Goal: Feedback & Contribution: Leave review/rating

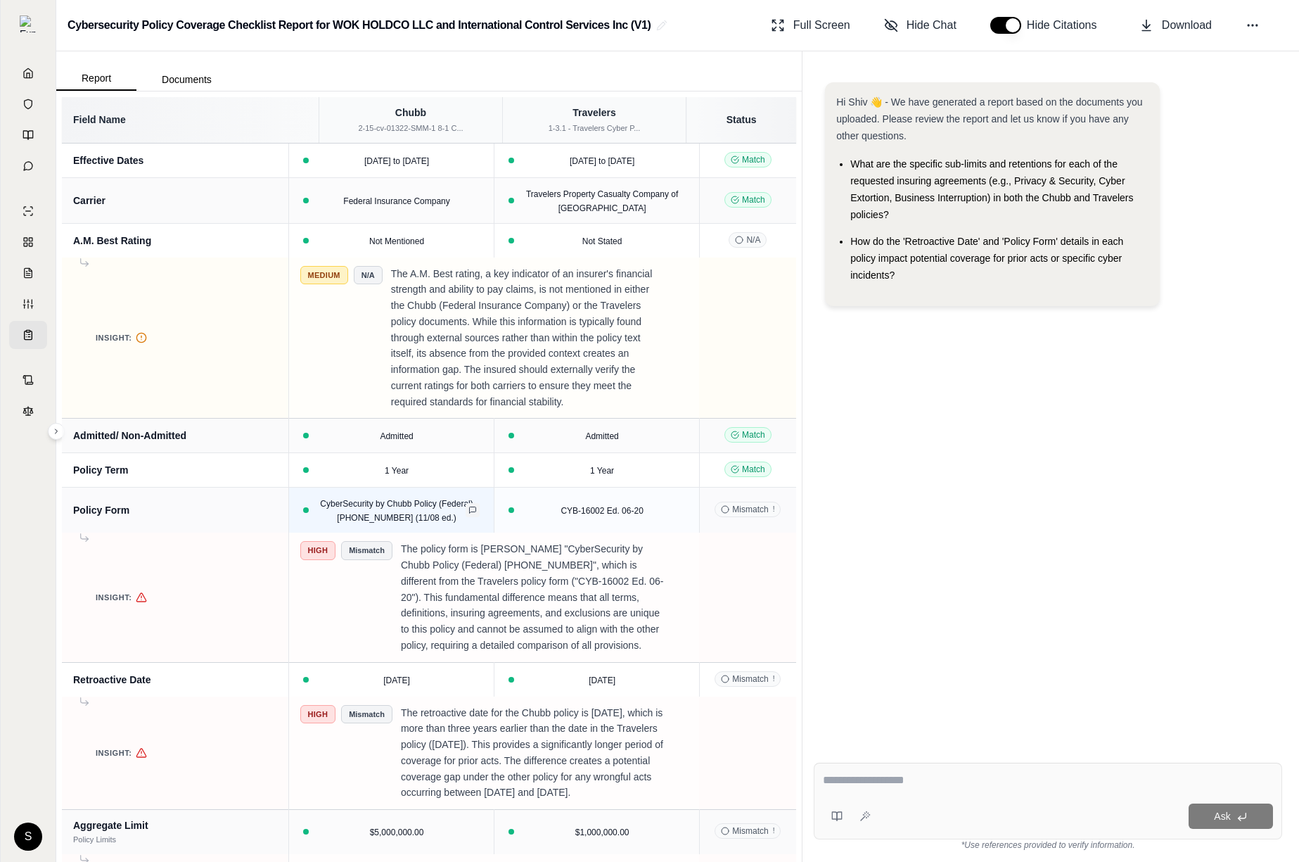
click at [477, 514] on icon at bounding box center [473, 510] width 8 height 8
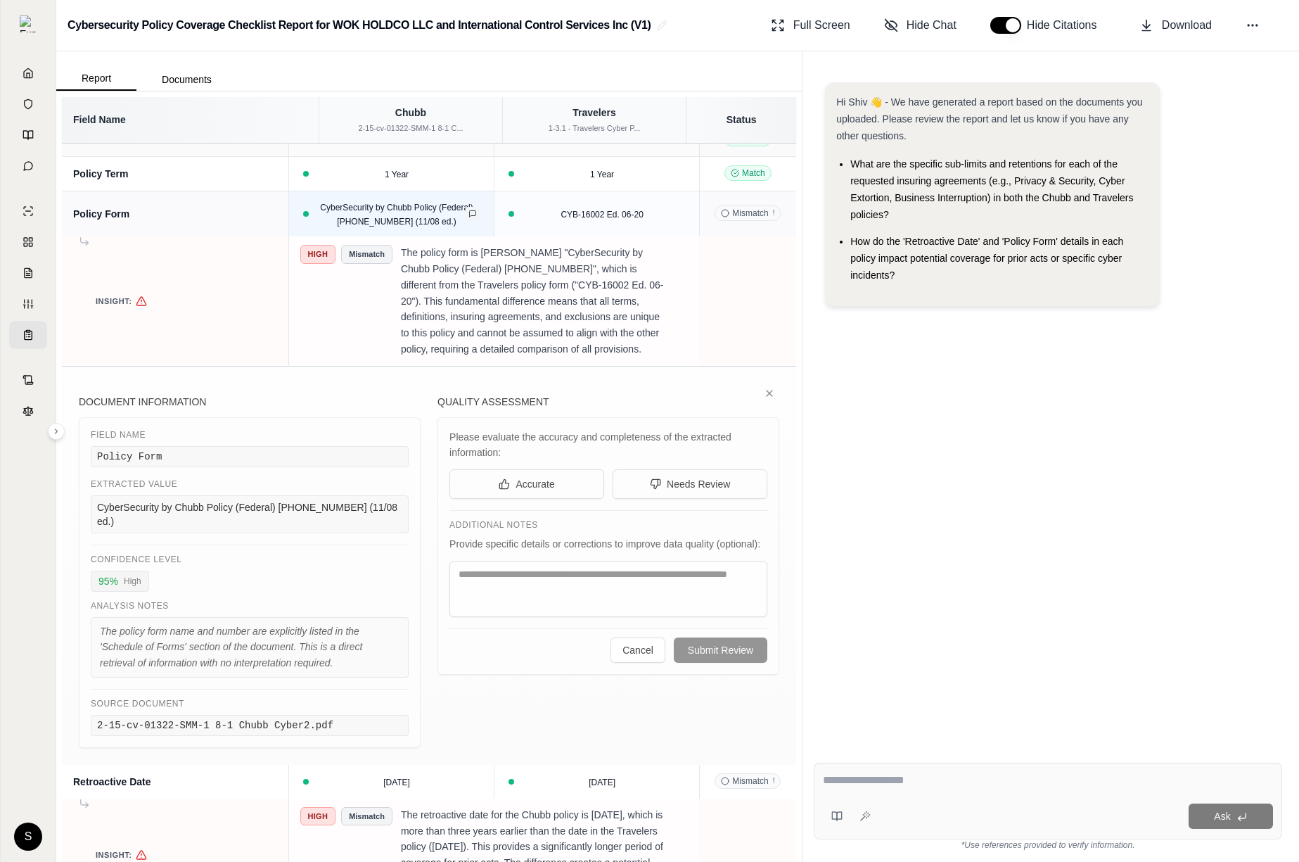
scroll to position [300, 0]
click at [502, 485] on icon at bounding box center [502, 483] width 0 height 6
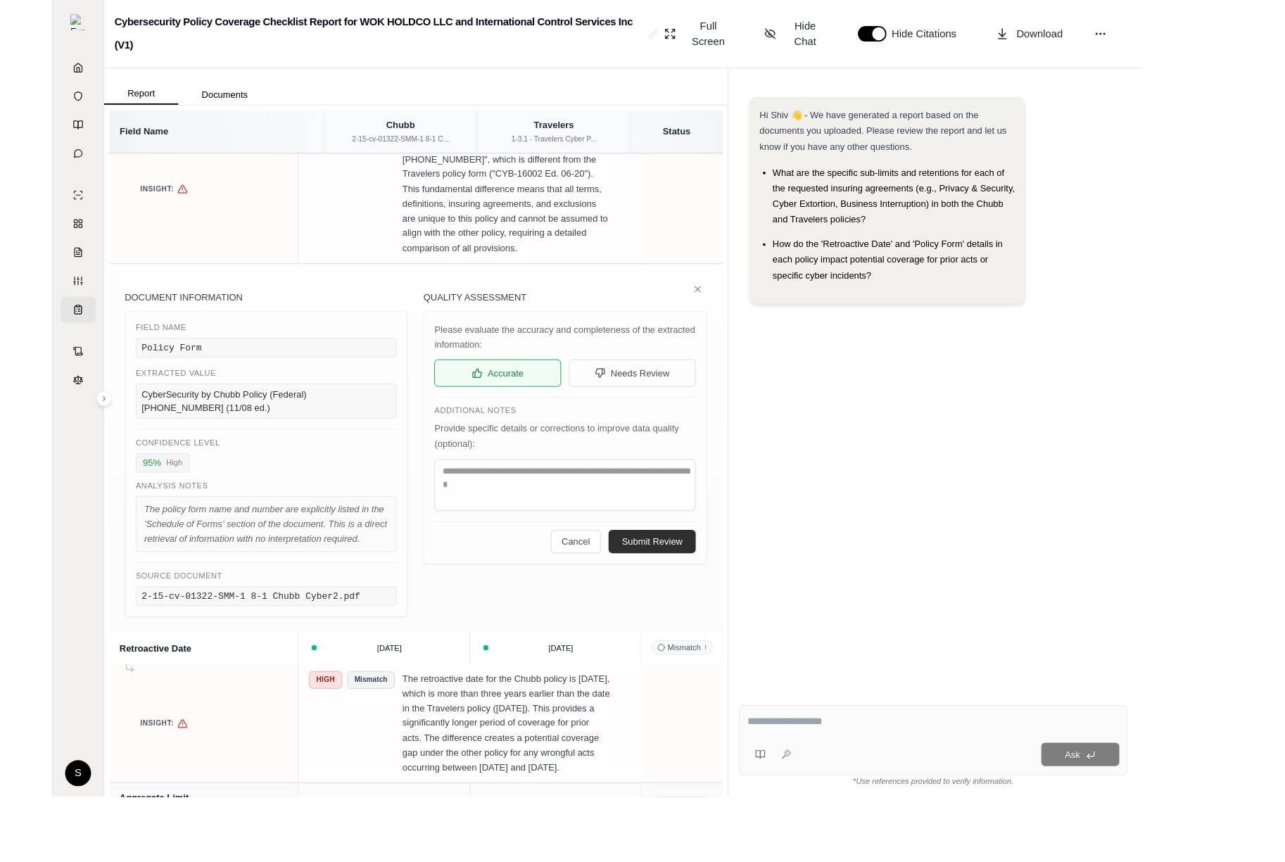
scroll to position [354, 0]
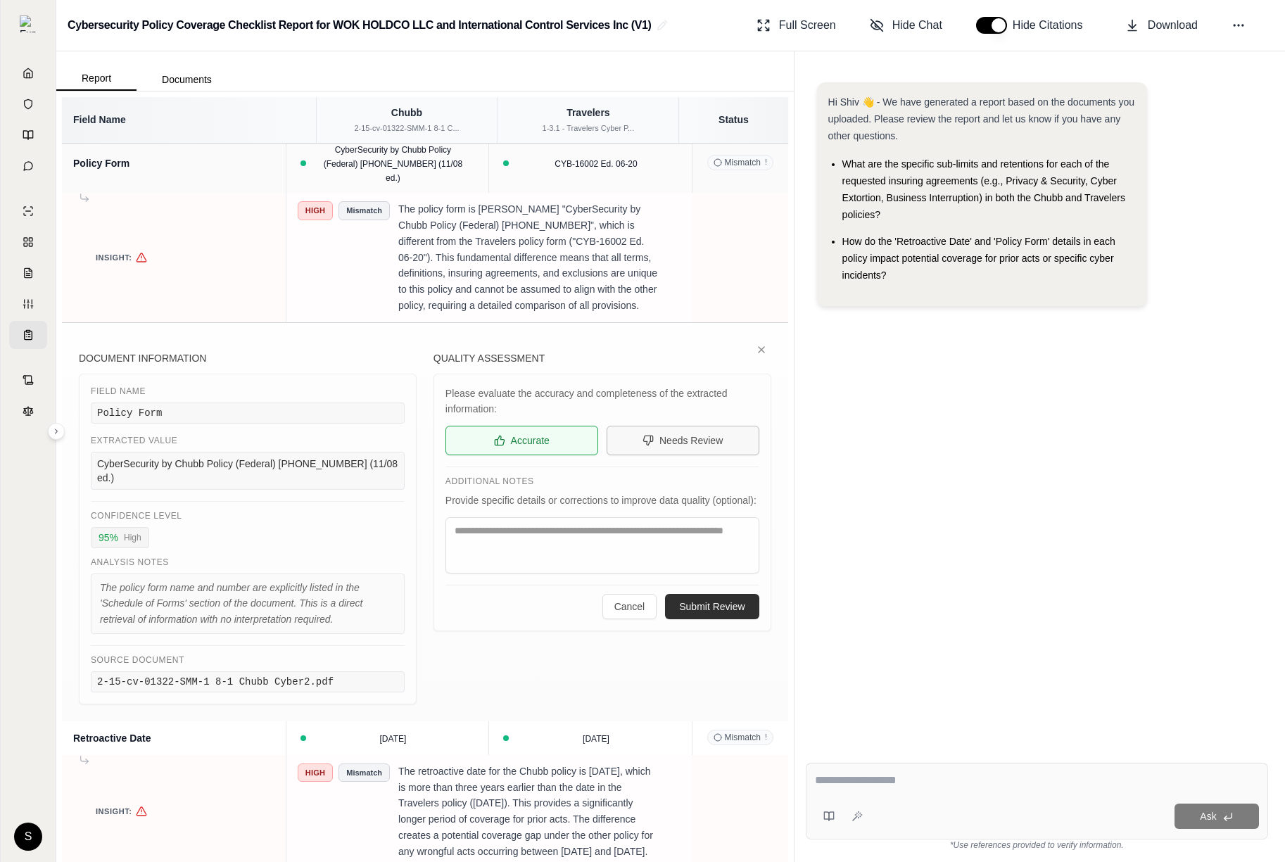
click at [691, 447] on span "Needs Review" at bounding box center [690, 440] width 63 height 14
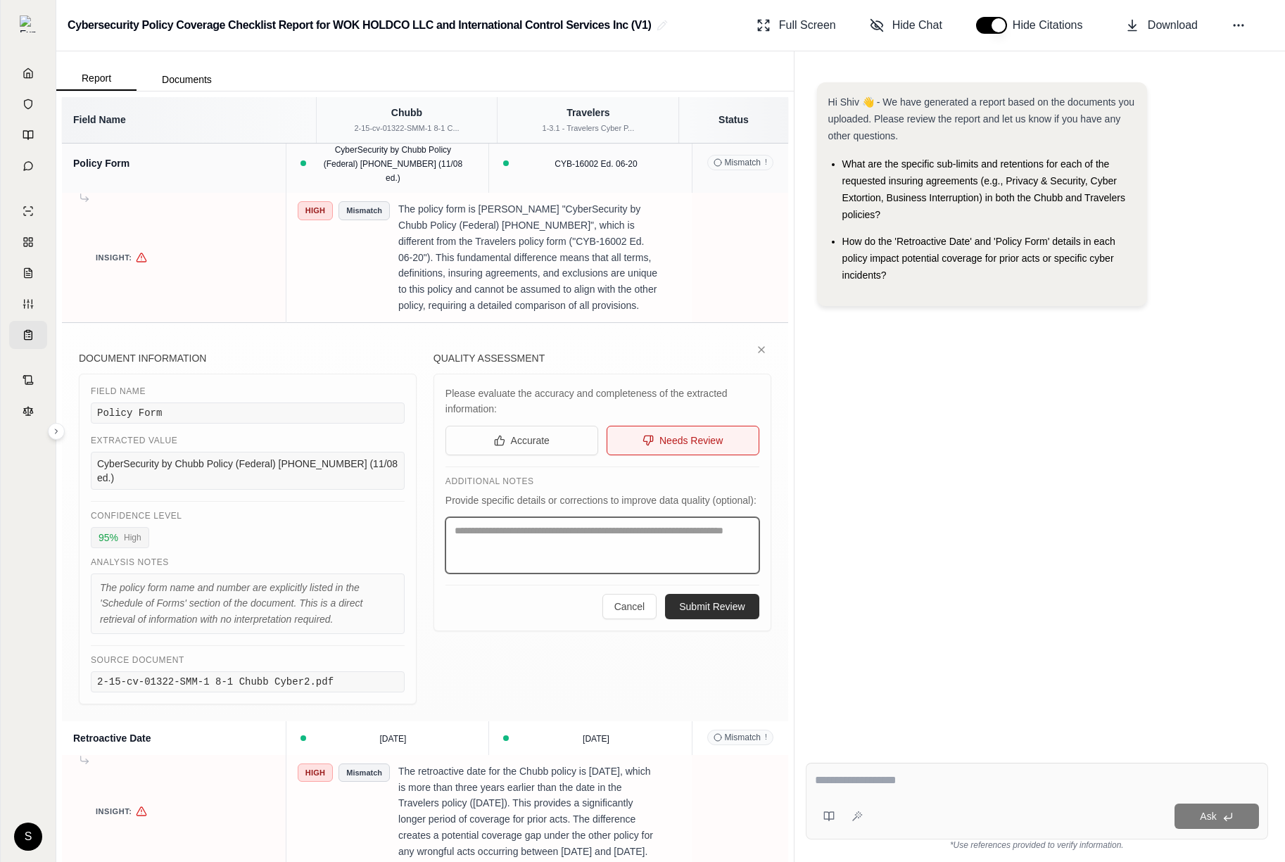
click at [643, 573] on textarea at bounding box center [602, 545] width 314 height 56
click at [632, 573] on textarea at bounding box center [602, 545] width 314 height 56
type textarea "*"
type textarea "****"
click at [724, 619] on button "Submit Review" at bounding box center [712, 606] width 94 height 25
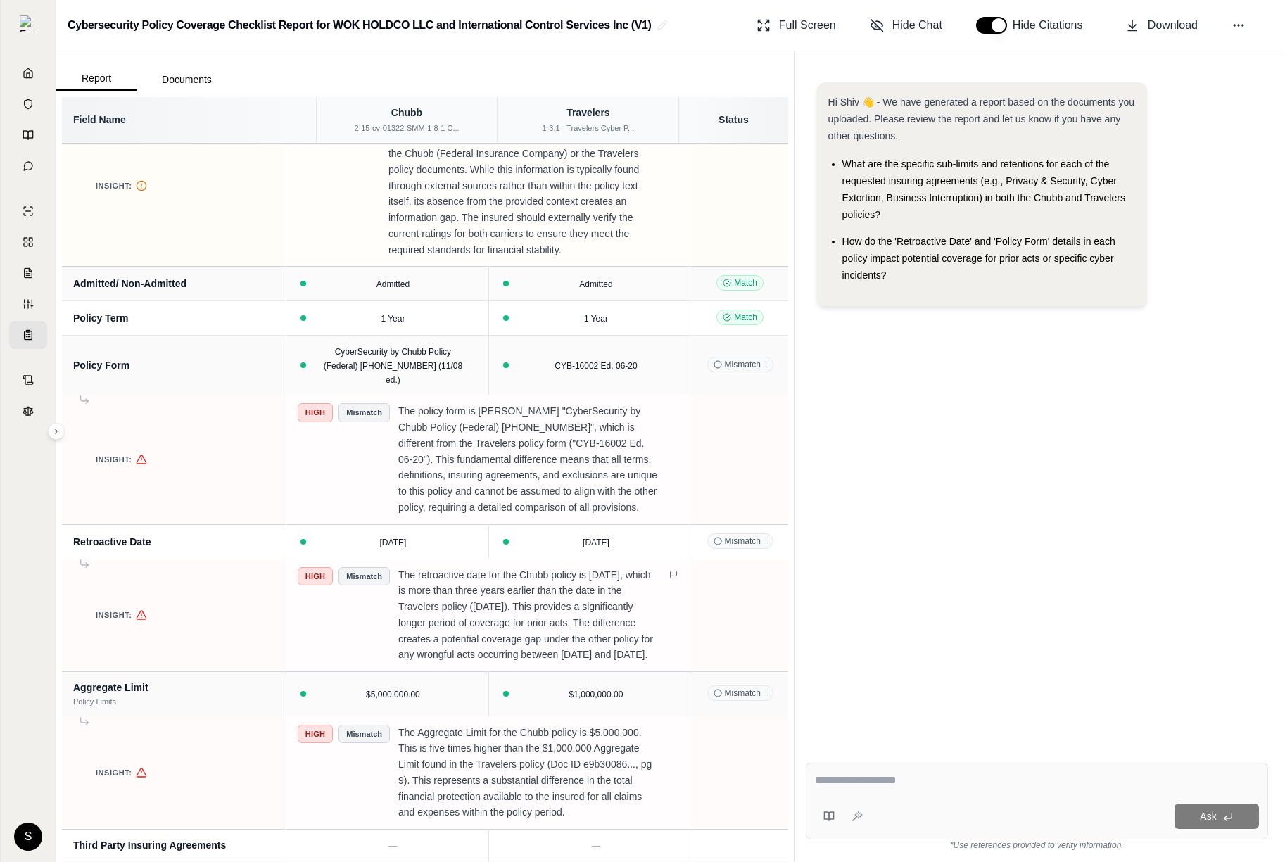
scroll to position [355, 0]
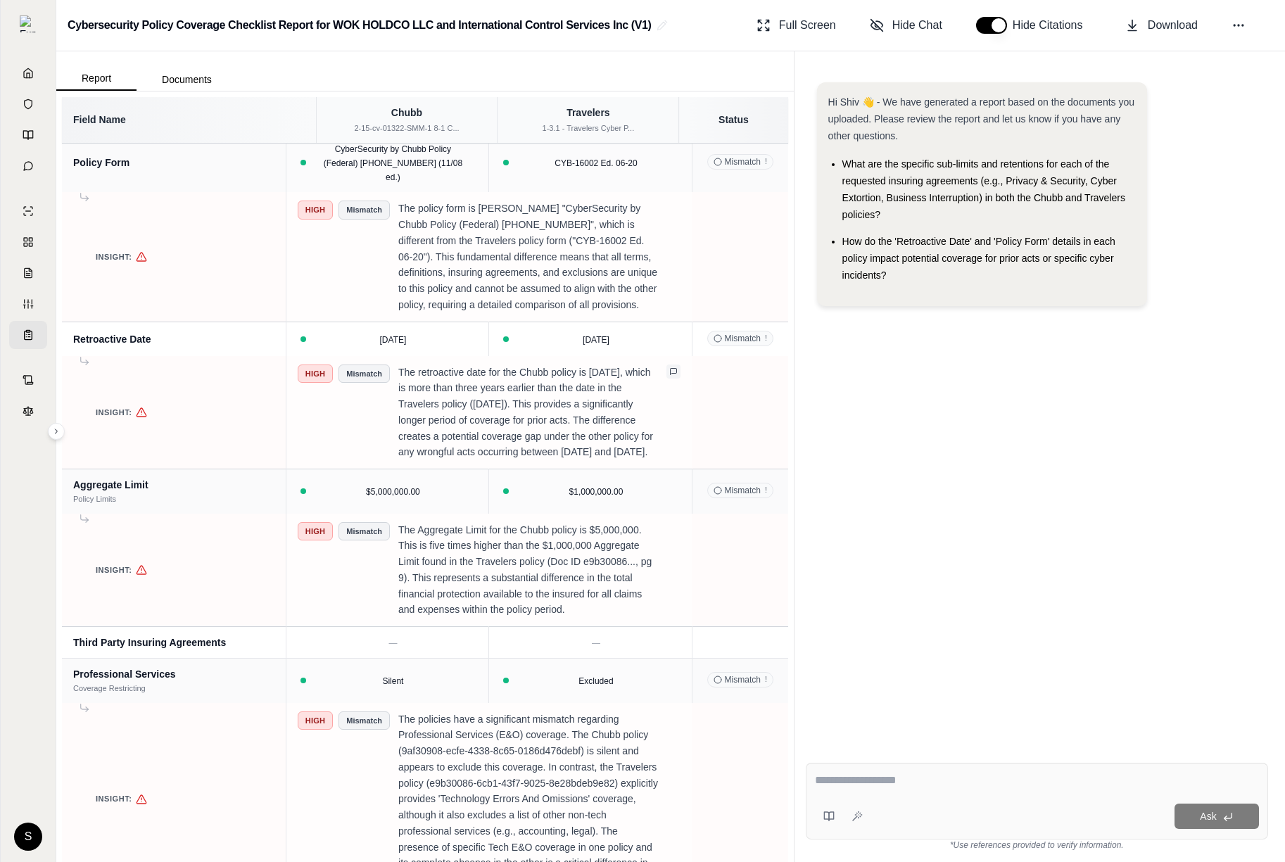
click at [669, 376] on icon at bounding box center [673, 371] width 8 height 8
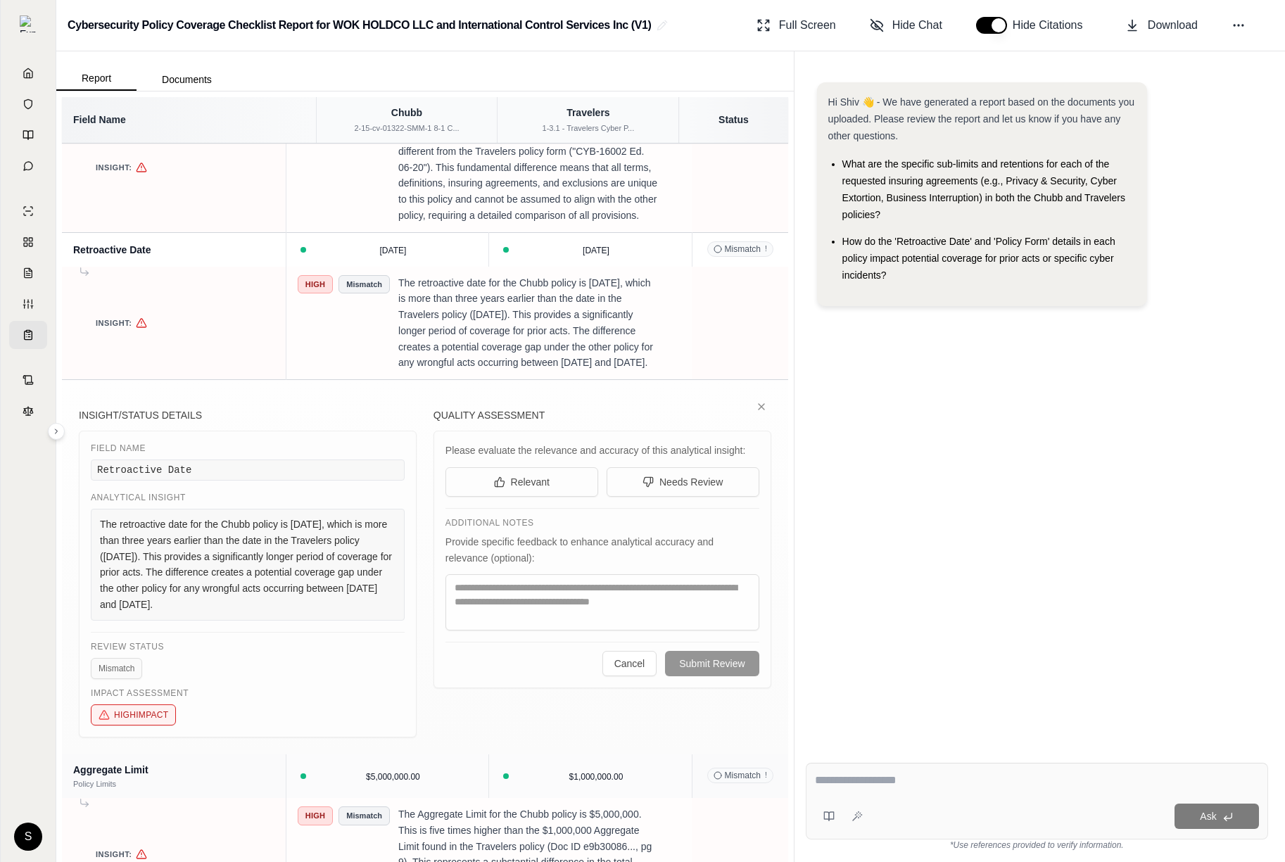
scroll to position [511, 0]
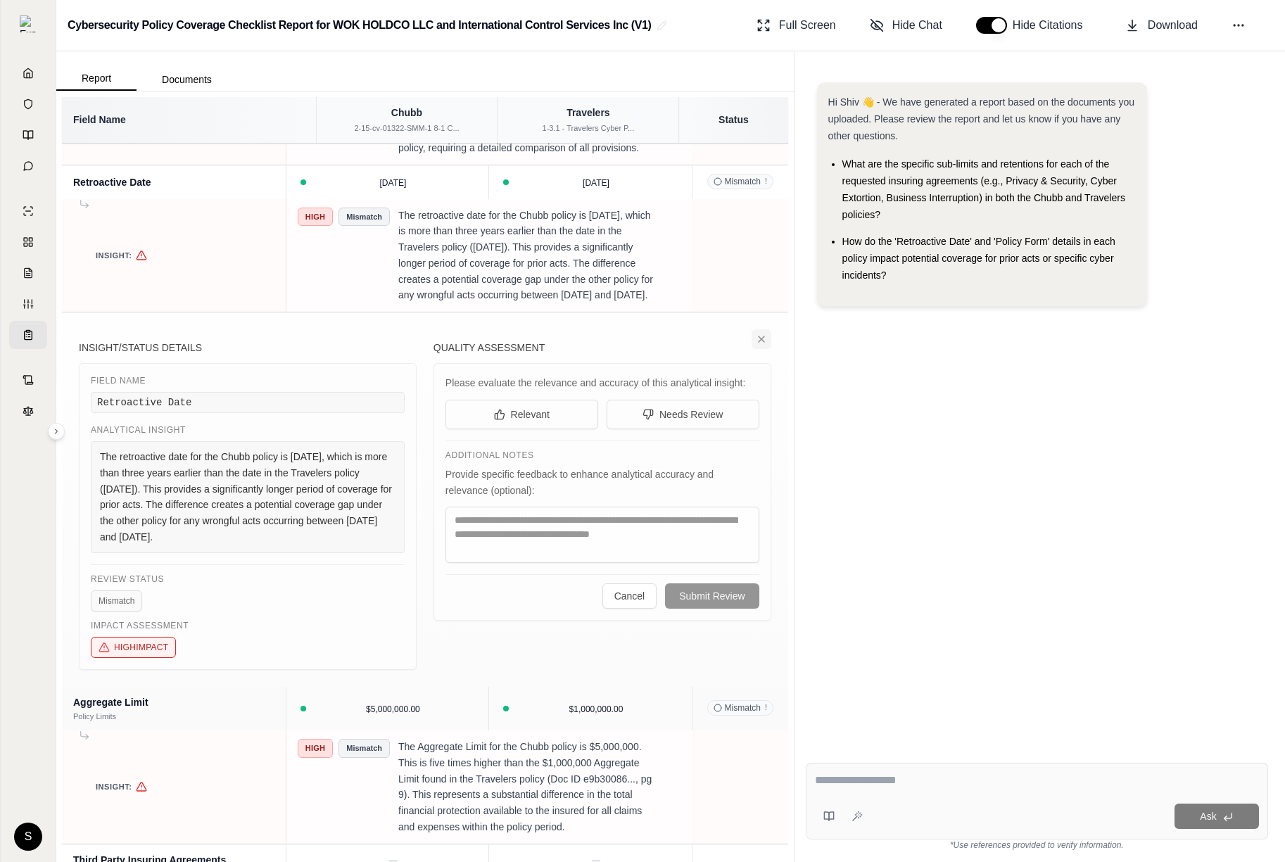
click at [763, 342] on icon at bounding box center [761, 339] width 6 height 6
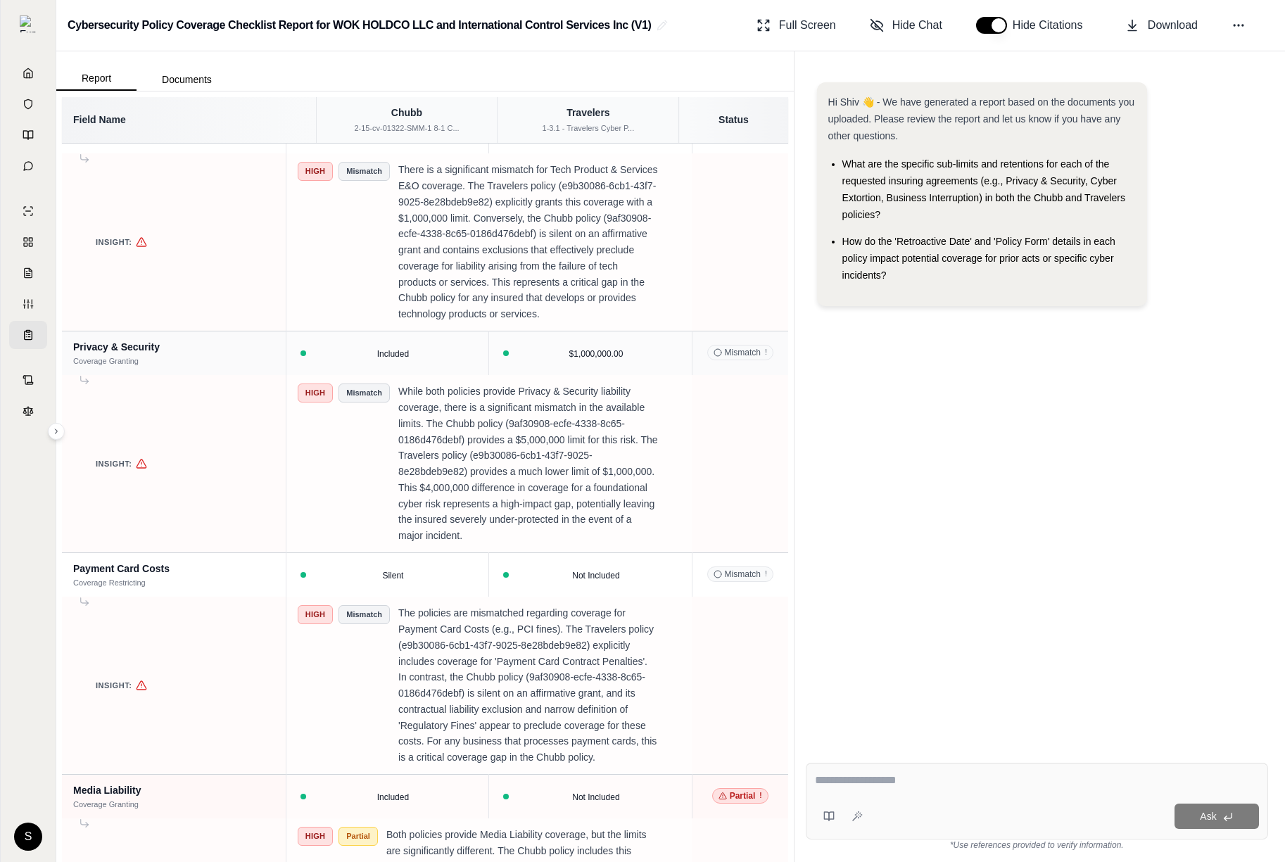
scroll to position [1370, 0]
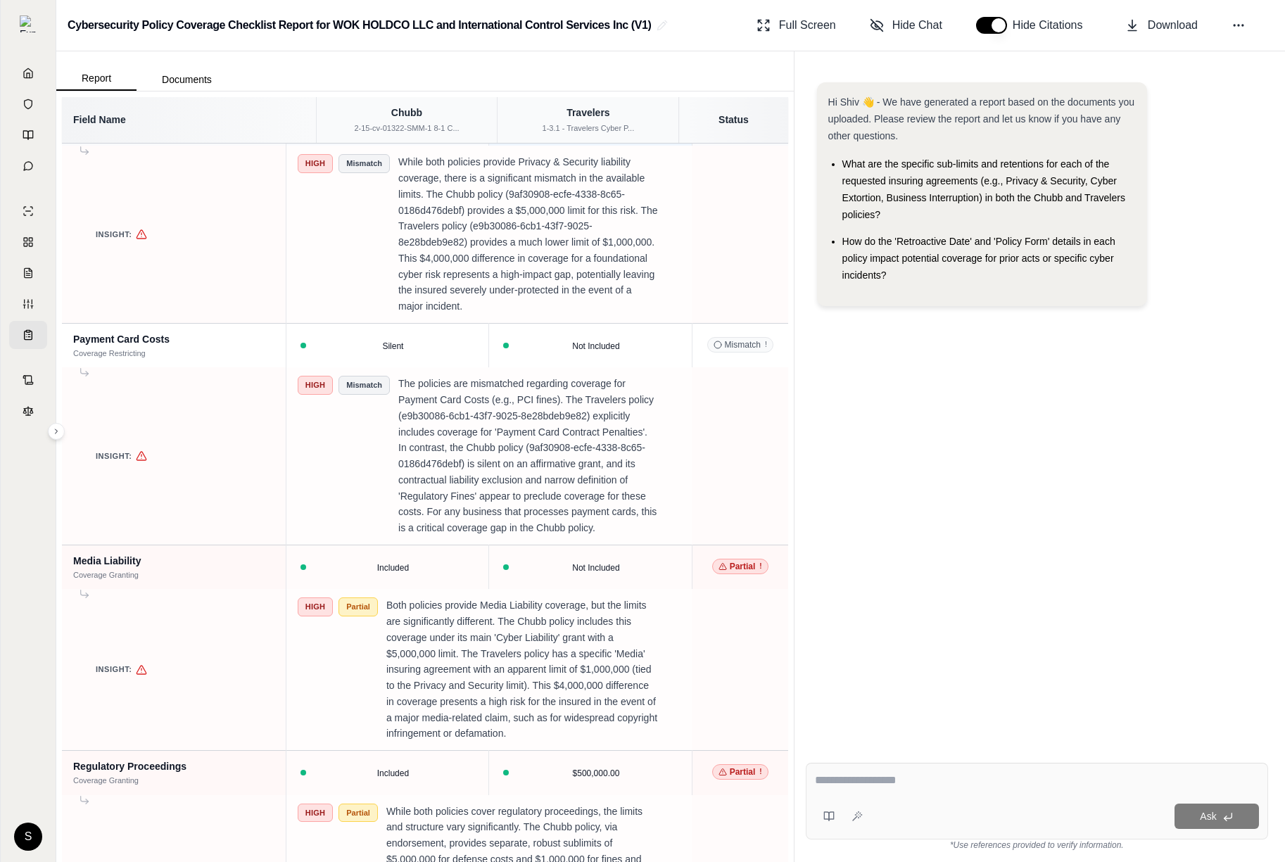
click at [663, 131] on button at bounding box center [670, 124] width 14 height 14
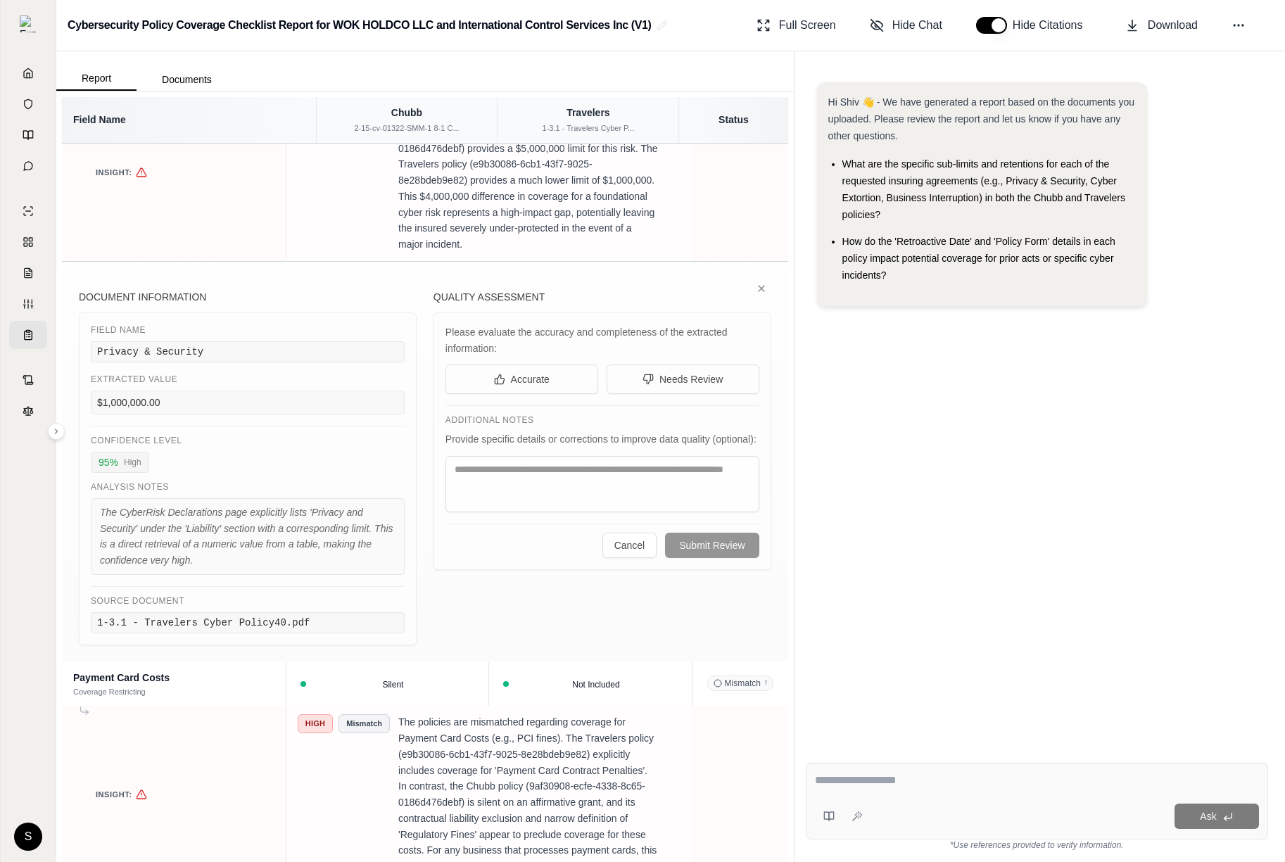
scroll to position [1430, 0]
click at [757, 296] on icon at bounding box center [761, 290] width 11 height 11
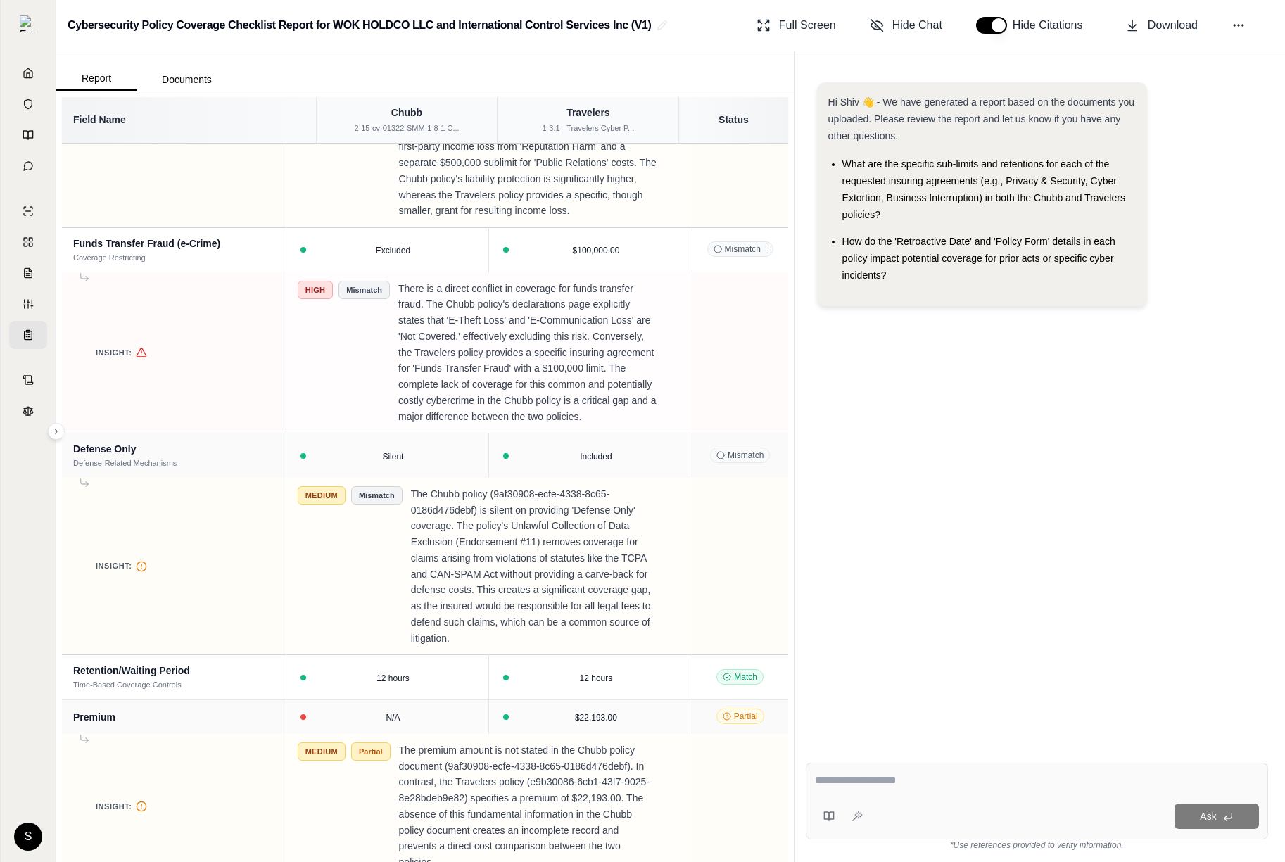
scroll to position [4367, 0]
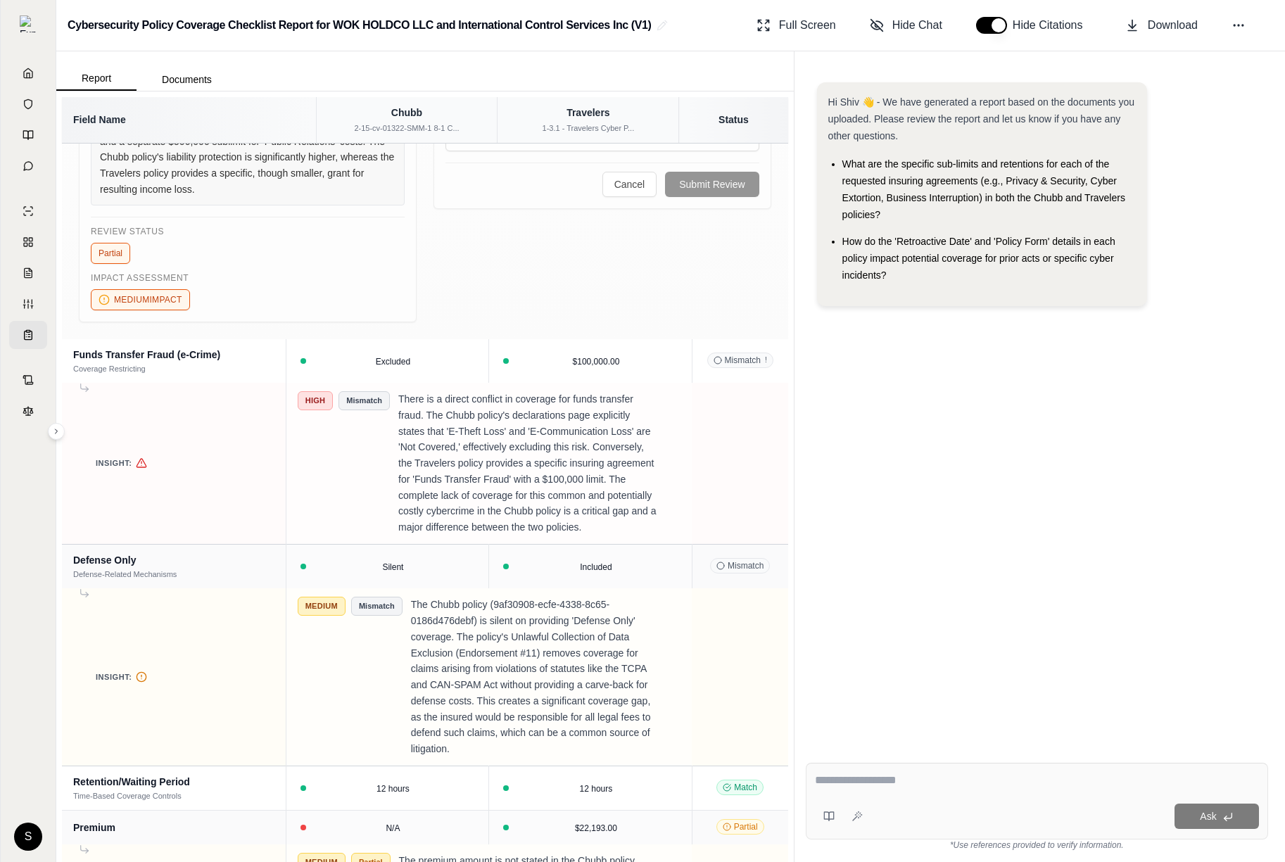
scroll to position [4525, 0]
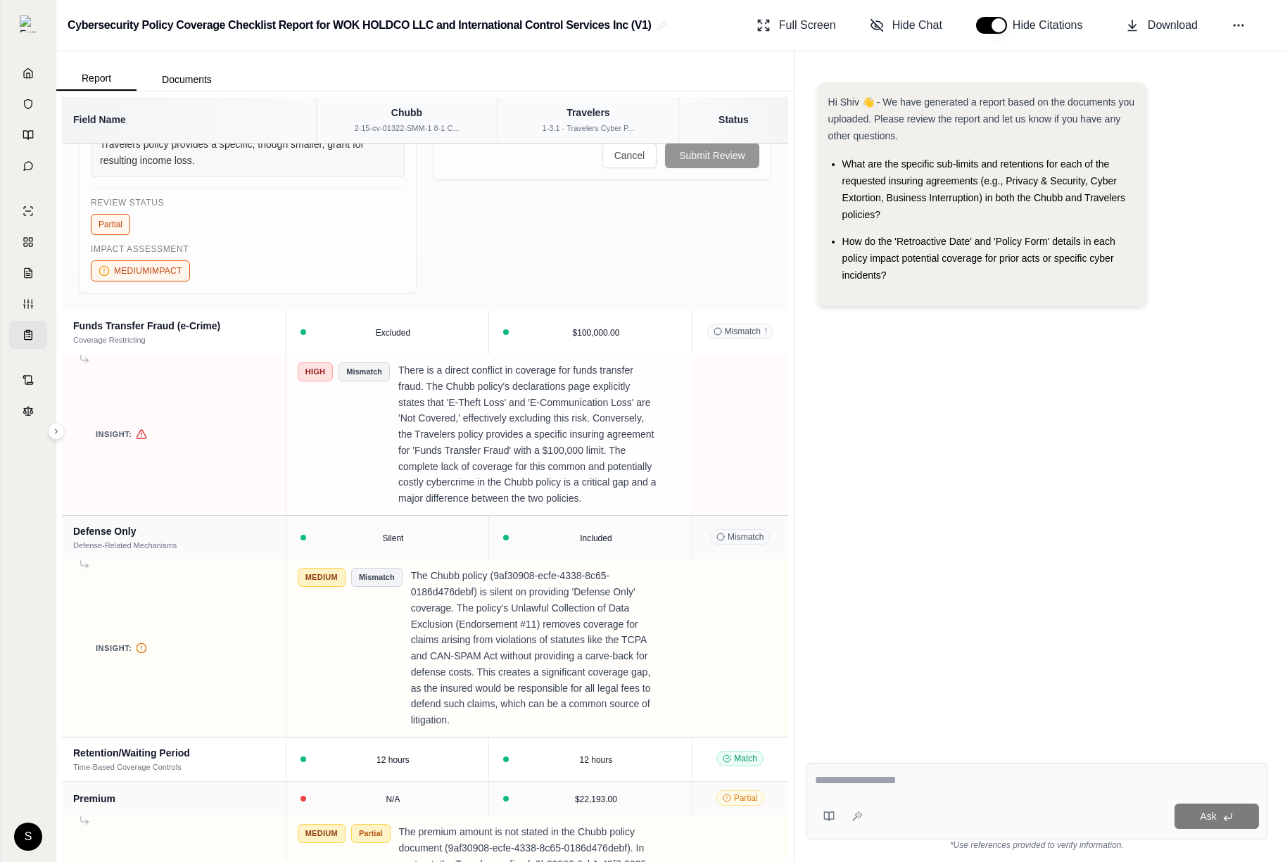
click at [651, 122] on textarea at bounding box center [602, 94] width 314 height 56
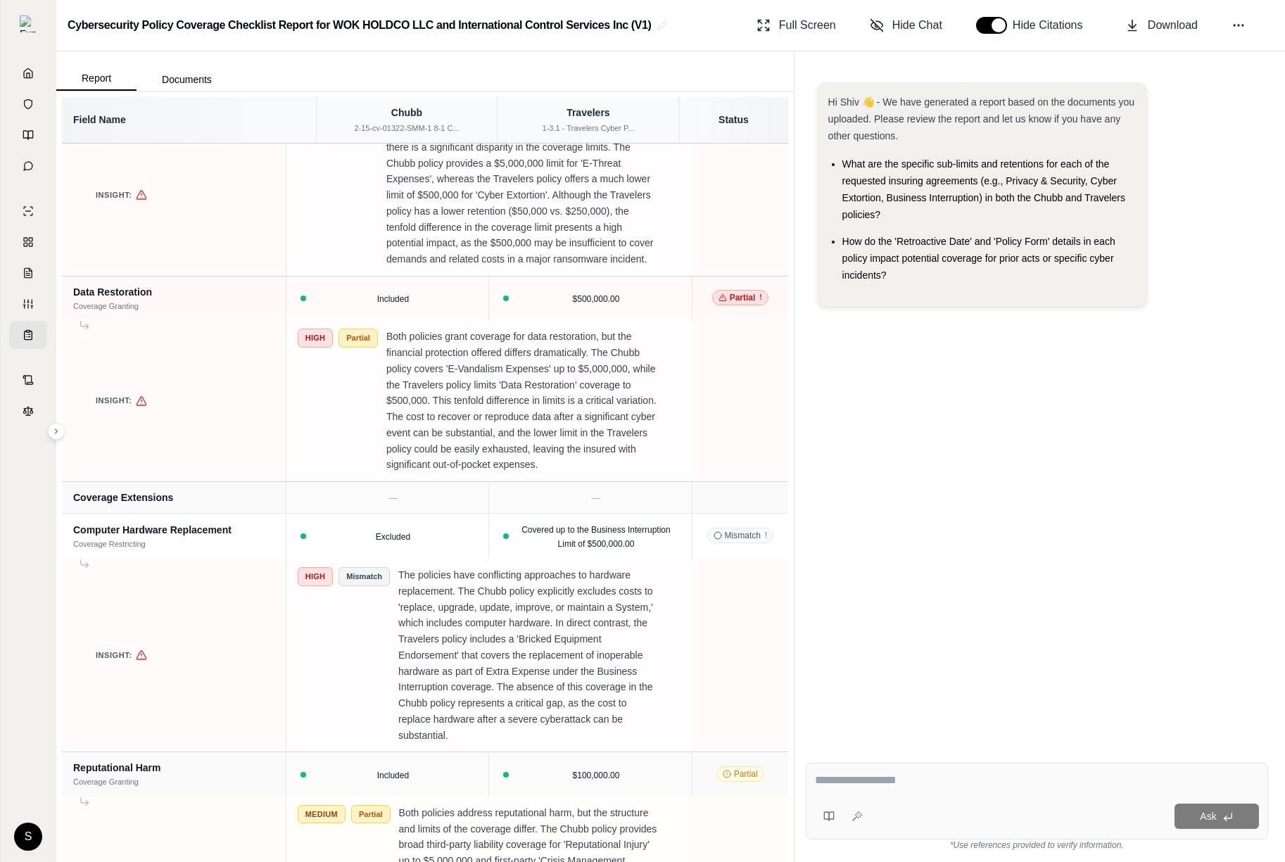
scroll to position [3752, 0]
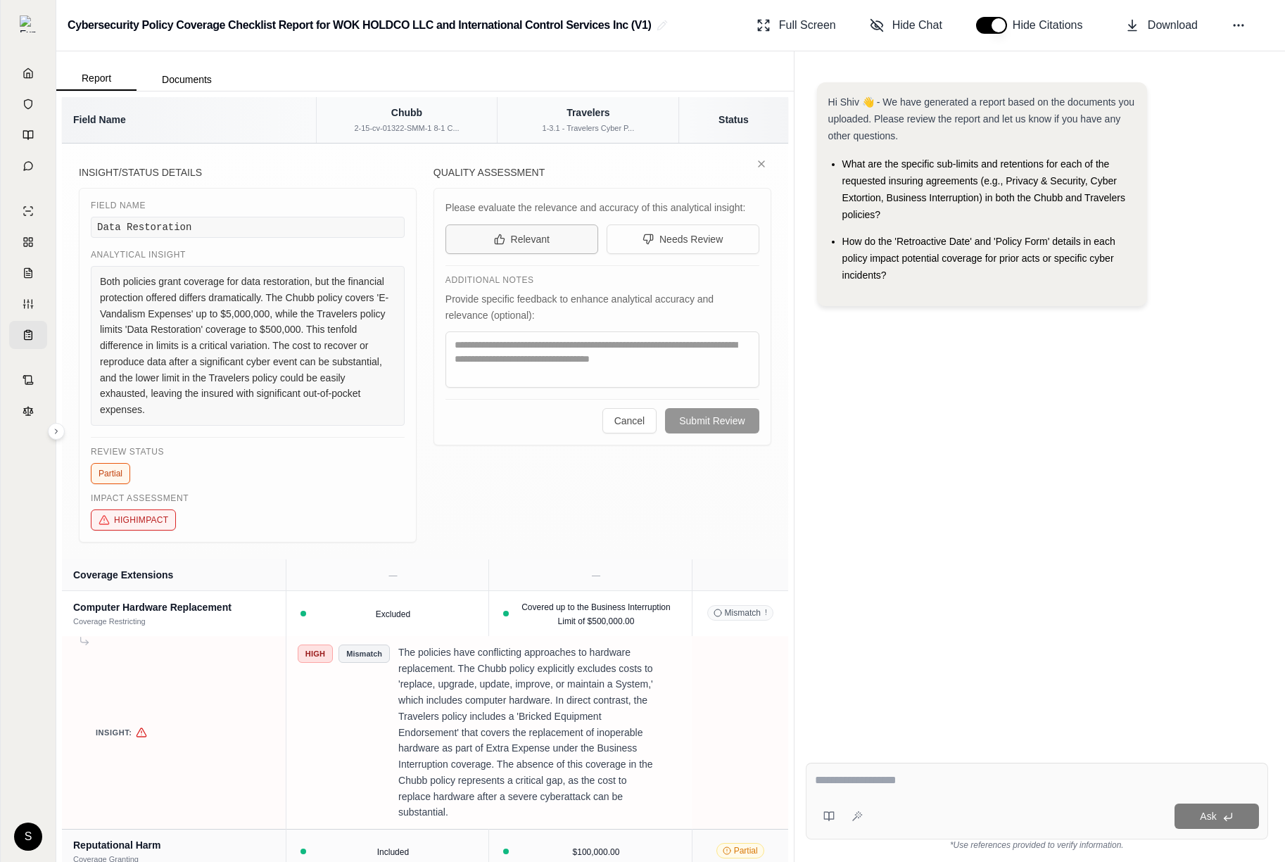
click at [556, 254] on button "Relevant" at bounding box center [521, 239] width 153 height 30
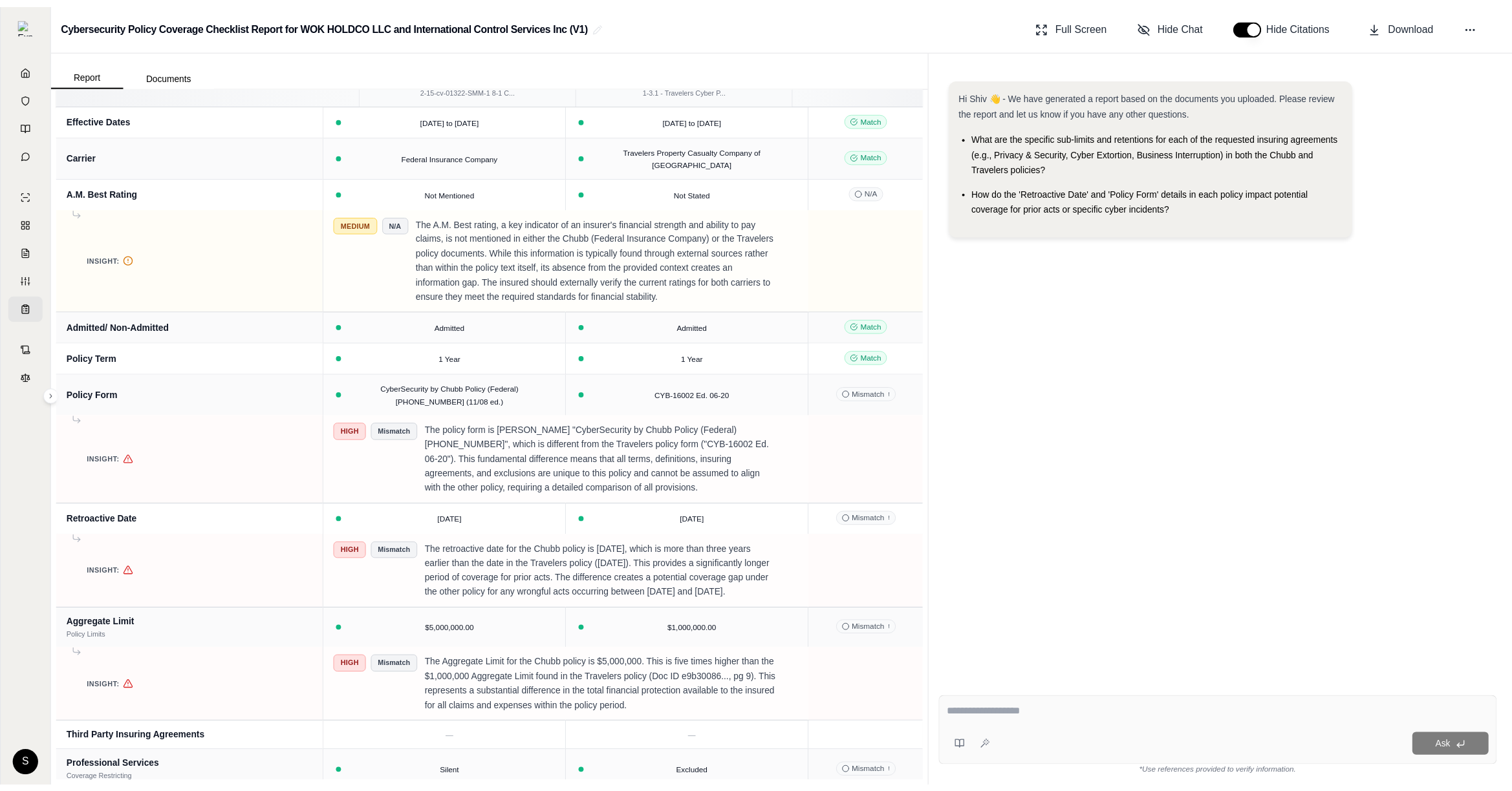
scroll to position [0, 0]
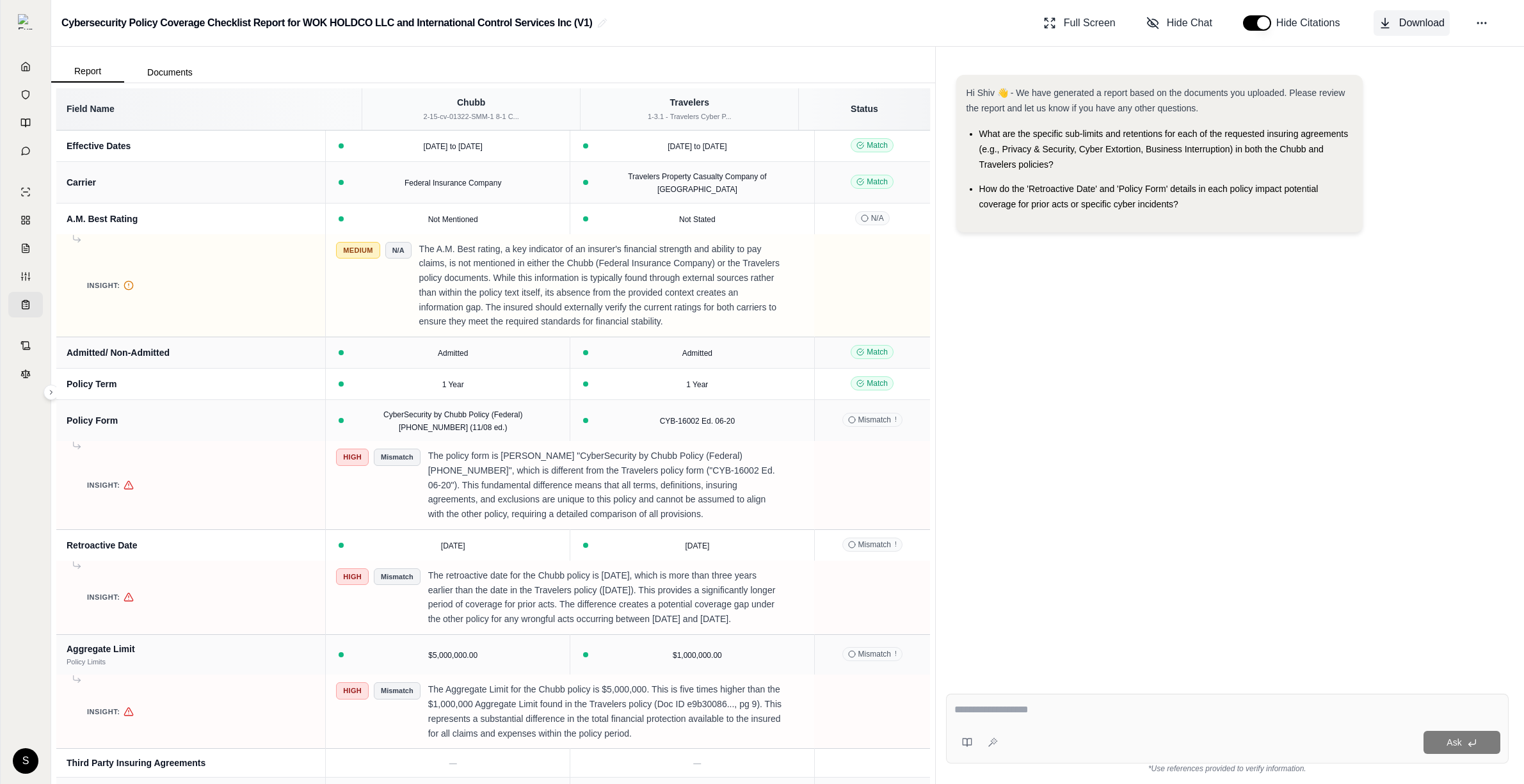
click at [767, 13] on button "Download" at bounding box center [1412, 23] width 76 height 25
click at [767, 25] on span "Hide Chat" at bounding box center [1189, 23] width 45 height 15
